Goal: Book appointment/travel/reservation

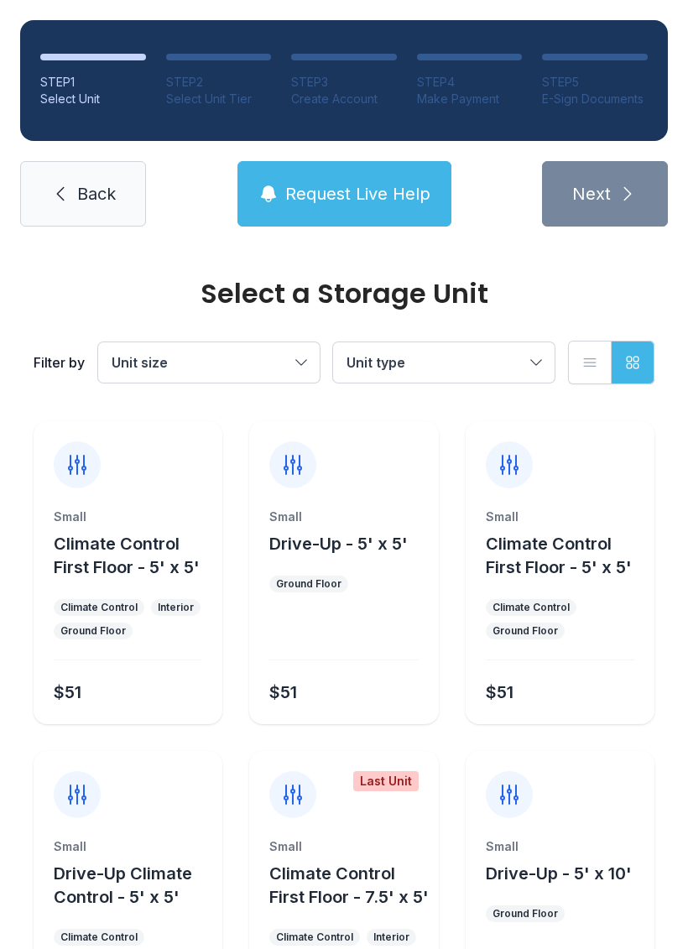
click at [276, 344] on button "Unit size" at bounding box center [208, 362] width 221 height 40
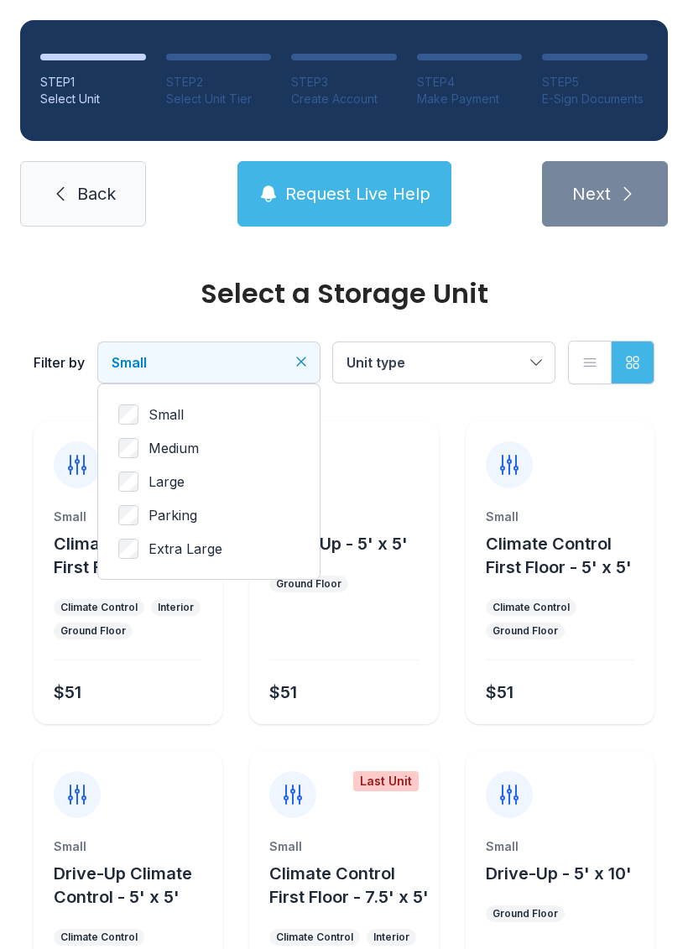
click at [525, 362] on button "Unit type" at bounding box center [443, 362] width 221 height 40
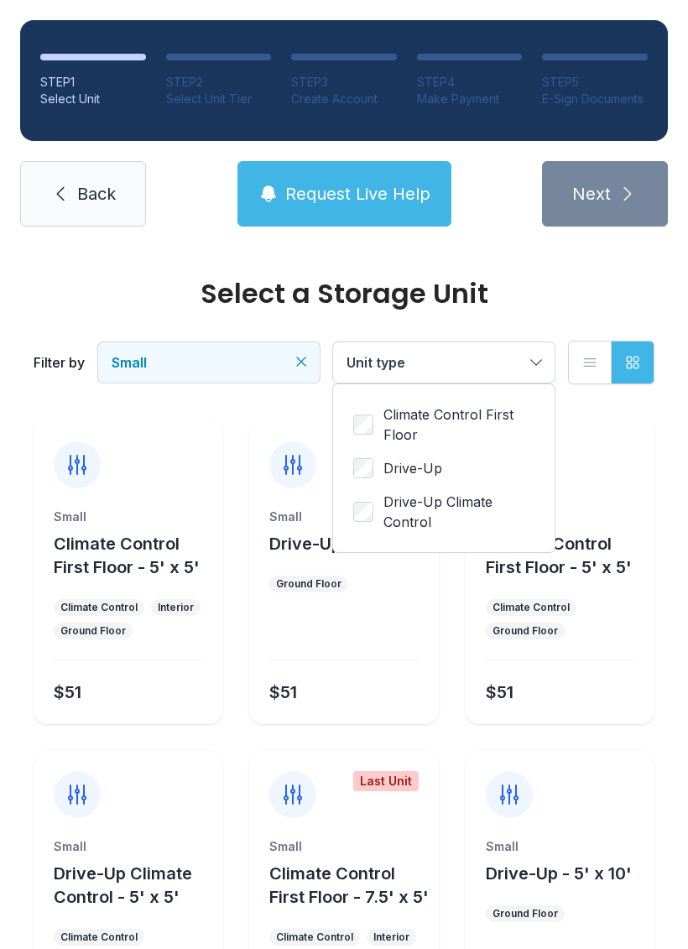
click at [392, 469] on span "Drive-Up" at bounding box center [412, 468] width 59 height 20
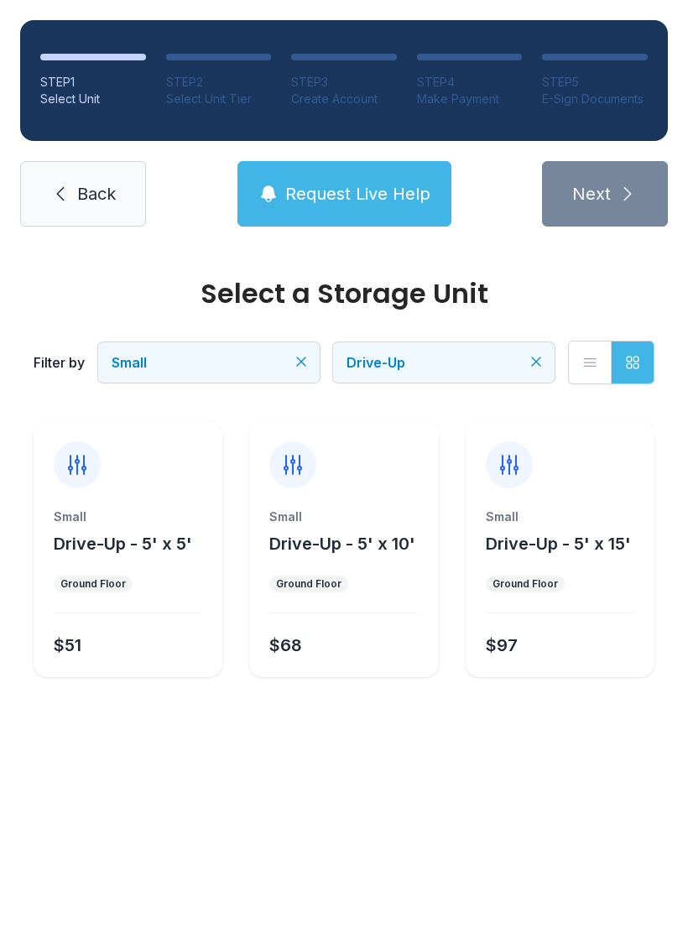
click at [341, 628] on div "$68" at bounding box center [340, 642] width 155 height 30
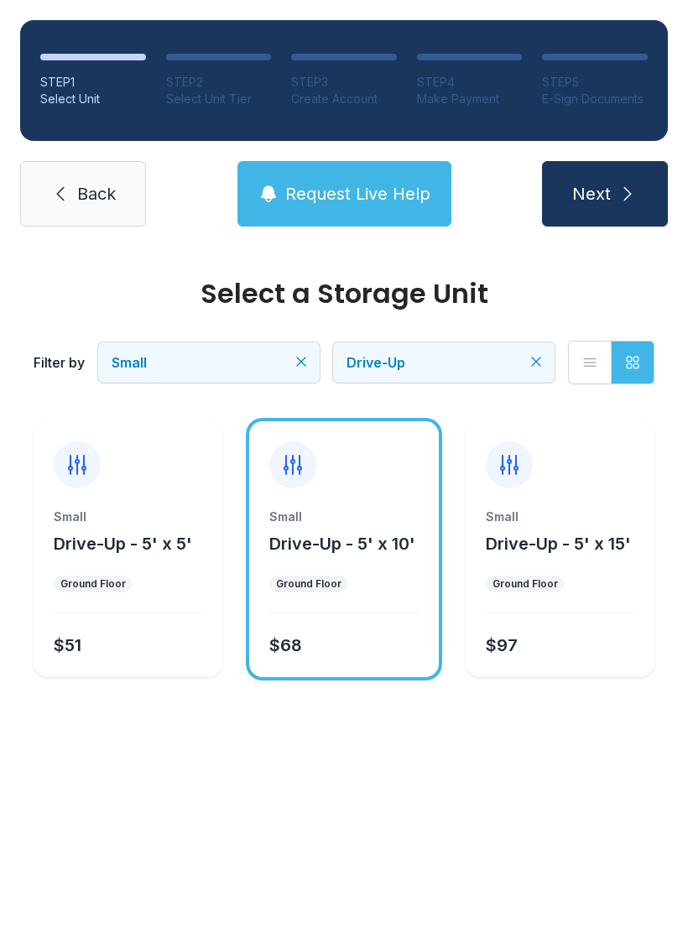
click at [587, 187] on span "Next" at bounding box center [591, 193] width 39 height 23
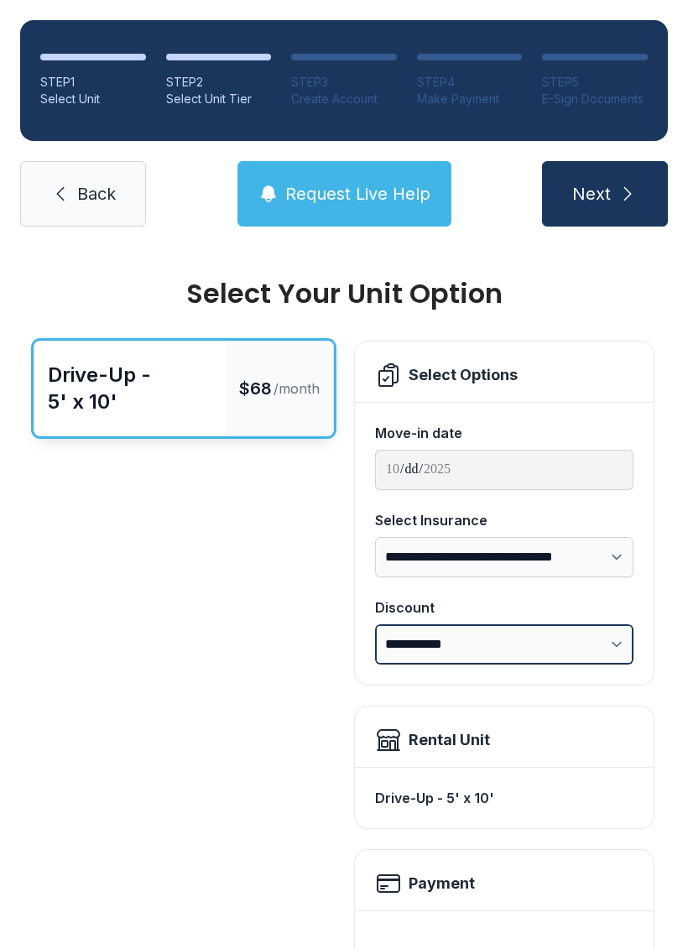
click at [607, 636] on select "**********" at bounding box center [504, 644] width 258 height 40
click at [93, 172] on link "Back" at bounding box center [83, 193] width 126 height 65
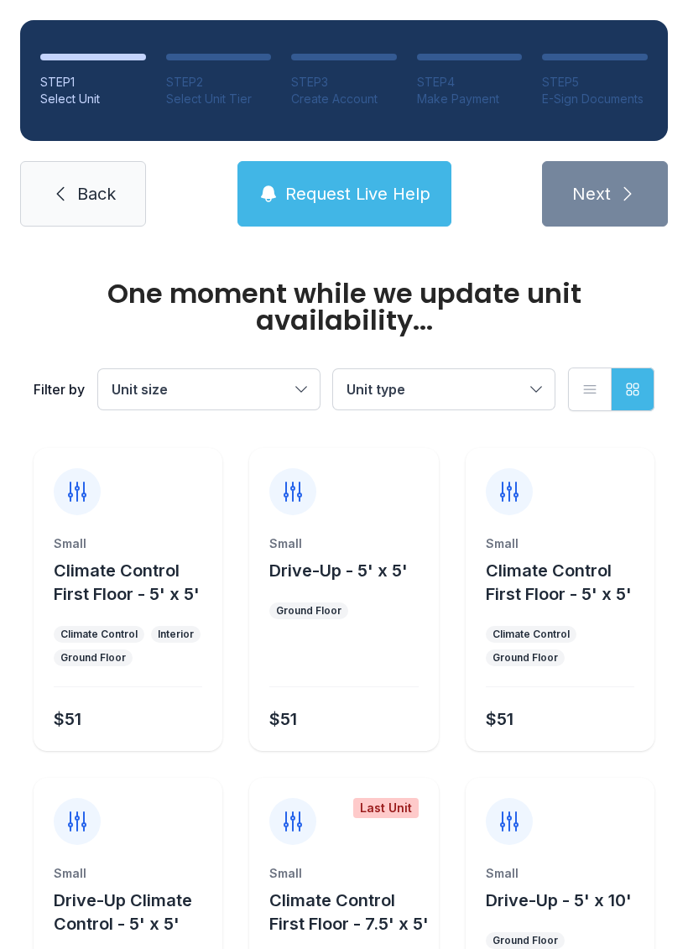
click at [80, 185] on span "Back" at bounding box center [96, 193] width 39 height 23
